Goal: Transaction & Acquisition: Purchase product/service

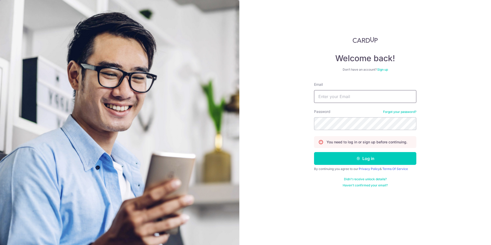
click at [343, 95] on input "Email" at bounding box center [365, 96] width 102 height 13
type input "[EMAIL_ADDRESS][DOMAIN_NAME]"
click at [378, 159] on button "Log in" at bounding box center [365, 158] width 102 height 13
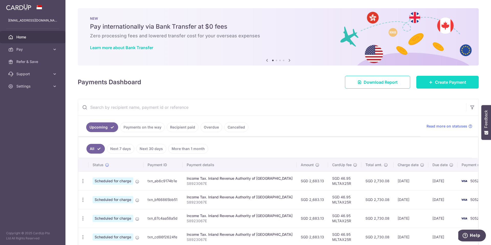
click at [455, 83] on span "Create Payment" at bounding box center [450, 82] width 31 height 6
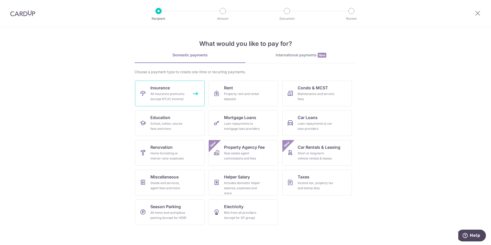
click at [175, 95] on div "All insurance premiums (except NTUC Income)" at bounding box center [169, 96] width 37 height 10
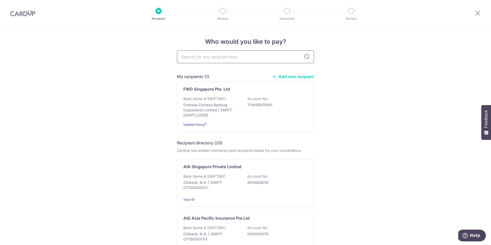
click at [197, 55] on input "text" at bounding box center [245, 56] width 137 height 13
type input "hsbc"
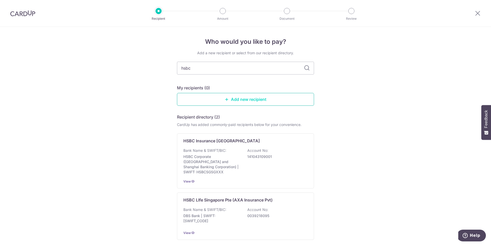
click at [243, 99] on link "Add new recipient" at bounding box center [245, 99] width 137 height 13
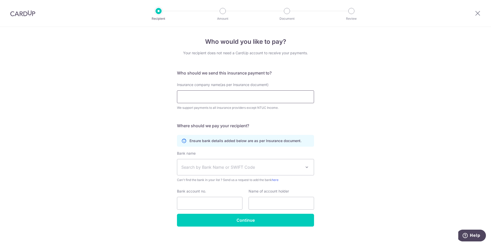
click at [244, 97] on input "Insurance company name(as per Insurance document)" at bounding box center [245, 96] width 137 height 13
click at [250, 97] on input "Insurance company name(as per Insurance document)" at bounding box center [245, 96] width 137 height 13
type input "HSBC Life"
click at [389, 128] on div "Who would you like to pay? Your recipient does not need a CardUp account to rec…" at bounding box center [245, 139] width 491 height 224
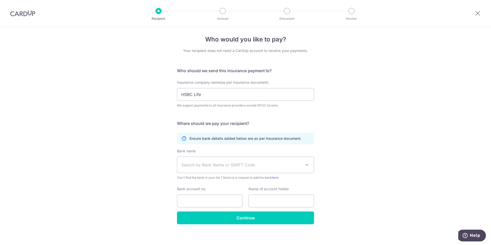
scroll to position [6, 0]
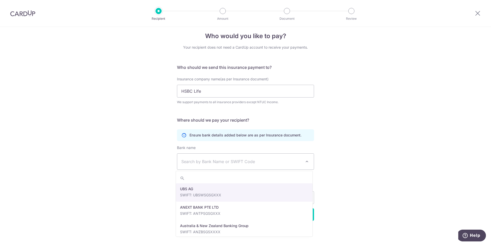
click at [299, 162] on span "Search by Bank Name or SWIFT Code" at bounding box center [241, 161] width 120 height 6
type input "hsbc"
select select "23560"
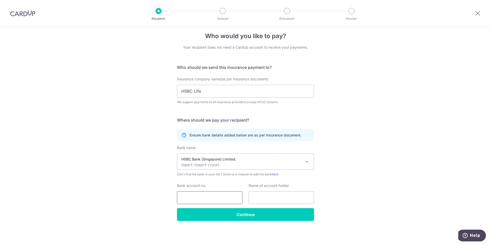
click at [216, 197] on input "Bank account no." at bounding box center [210, 197] width 66 height 13
click at [328, 194] on div "Who would you like to pay? Your recipient does not need a CardUp account to rec…" at bounding box center [245, 133] width 491 height 224
click at [271, 217] on input "Continue" at bounding box center [245, 214] width 137 height 13
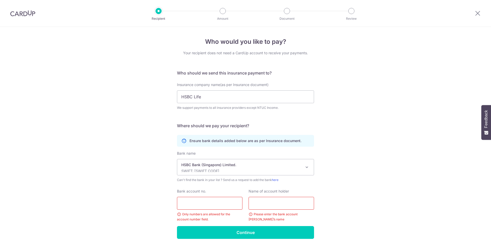
scroll to position [18, 0]
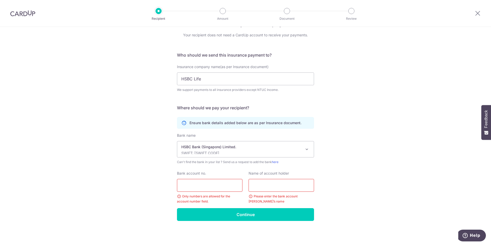
click at [372, 139] on div "Who would you like to pay? Your recipient does not need a CardUp account to rec…" at bounding box center [245, 127] width 491 height 236
